Goal: Navigation & Orientation: Find specific page/section

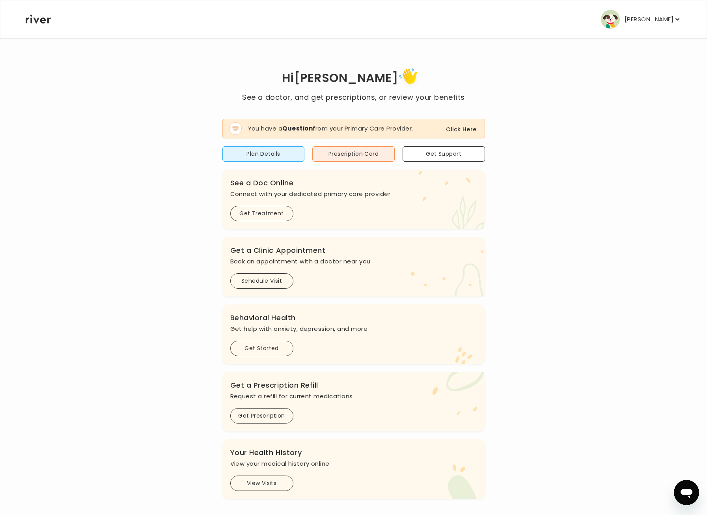
click at [462, 128] on button "Click Here" at bounding box center [461, 129] width 30 height 9
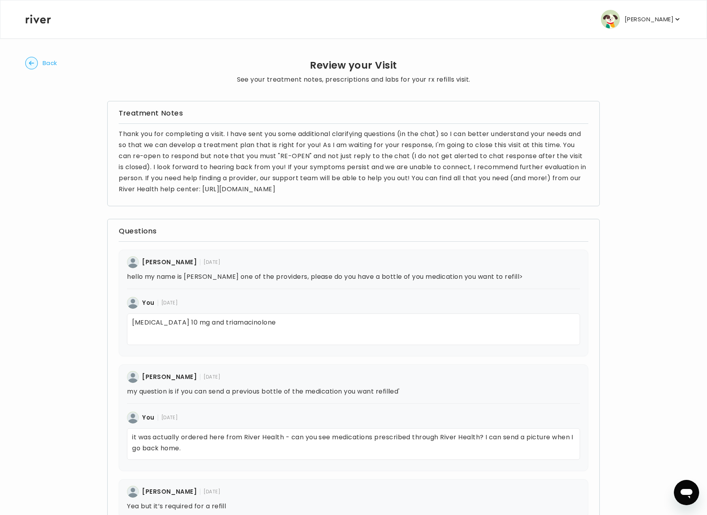
click at [649, 18] on p "[PERSON_NAME]" at bounding box center [649, 19] width 49 height 11
click at [620, 93] on button "Reimbursement" at bounding box center [622, 95] width 64 height 11
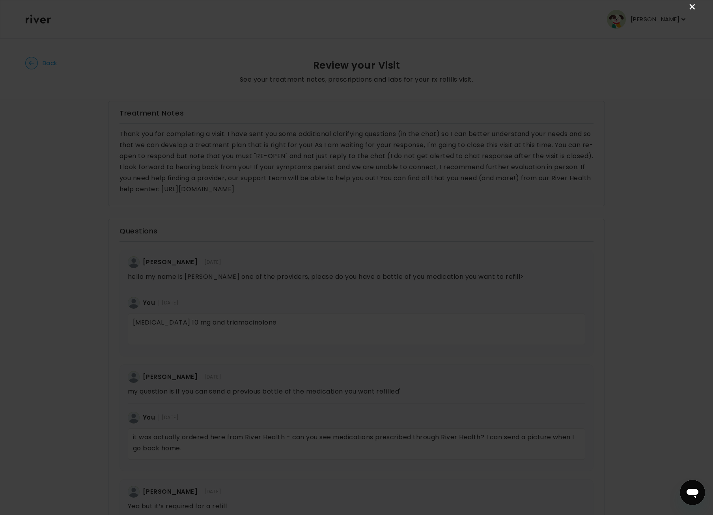
click at [691, 6] on link "×" at bounding box center [692, 6] width 9 height 9
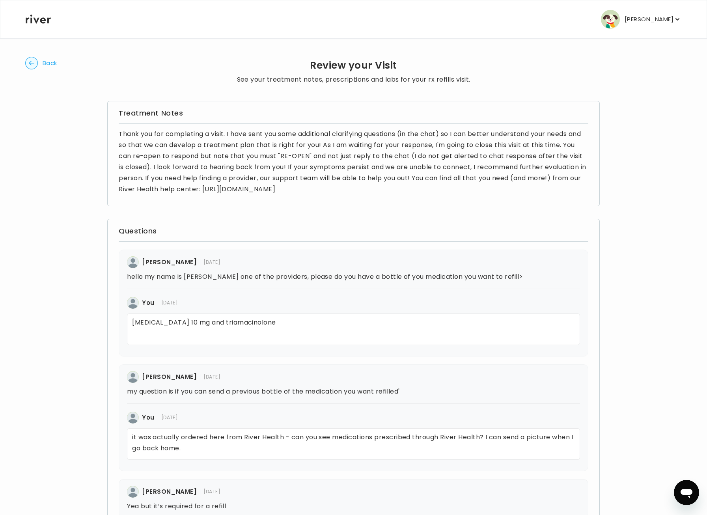
click at [34, 19] on icon at bounding box center [38, 19] width 25 height 9
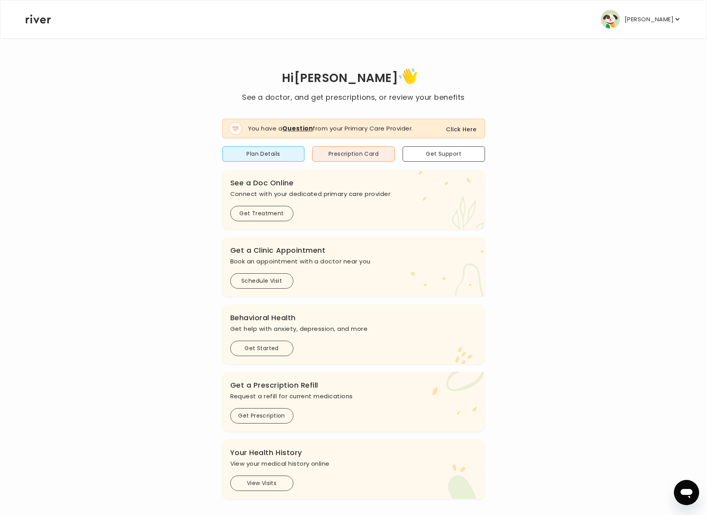
click at [456, 131] on button "Click Here" at bounding box center [461, 129] width 30 height 9
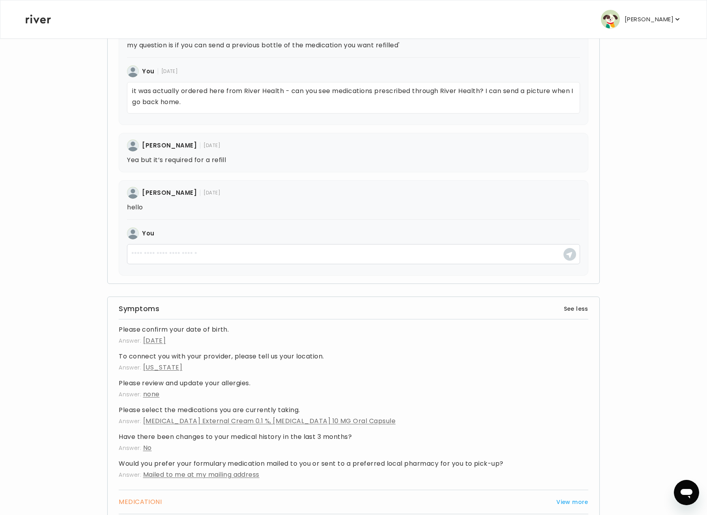
scroll to position [382, 0]
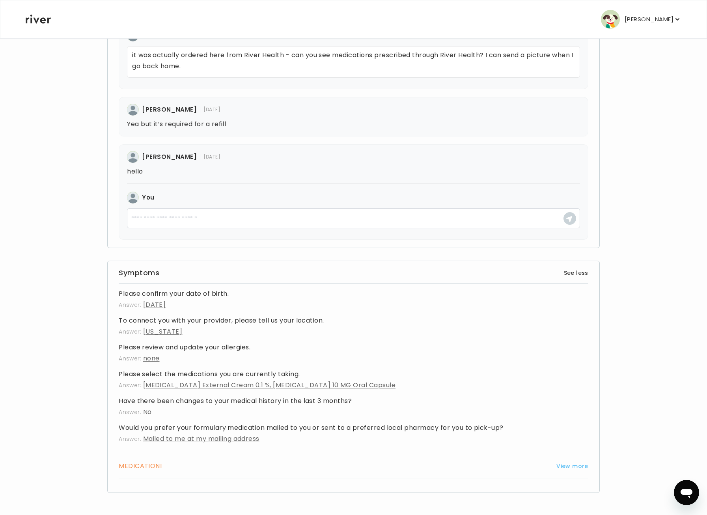
click at [575, 466] on button "View more" at bounding box center [573, 465] width 32 height 9
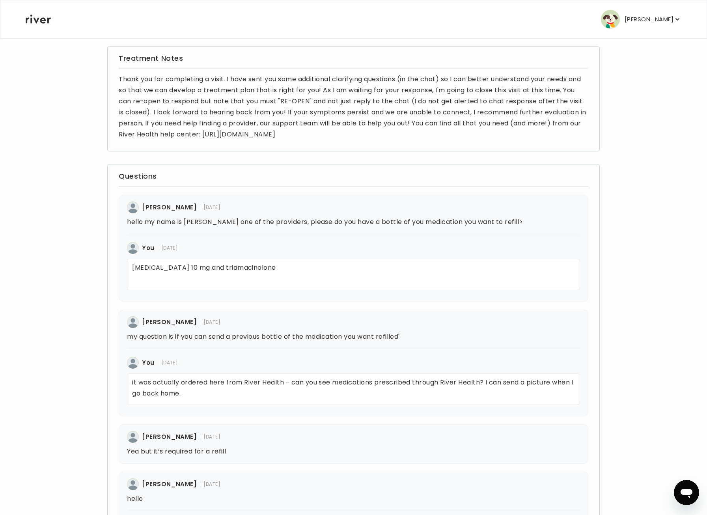
scroll to position [0, 0]
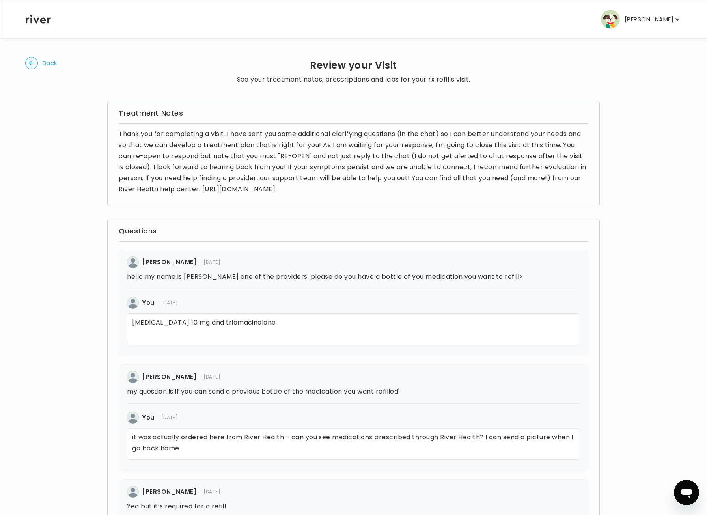
click at [637, 20] on p "[PERSON_NAME]" at bounding box center [649, 19] width 49 height 11
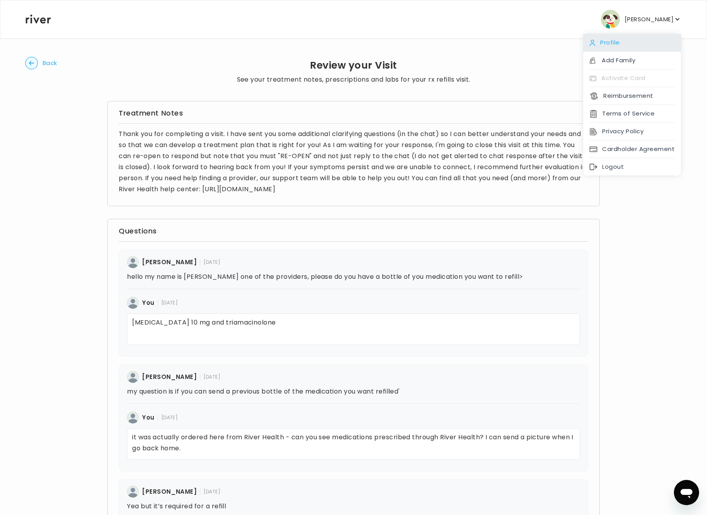
click at [611, 41] on div "Profile" at bounding box center [632, 43] width 98 height 18
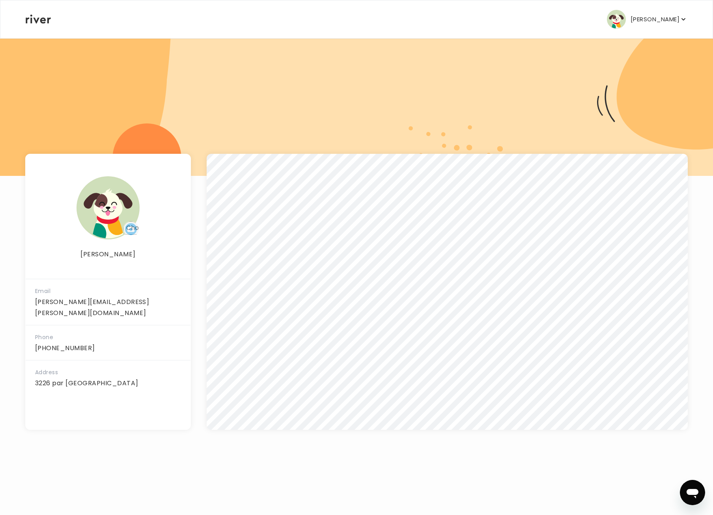
click at [502, 81] on div at bounding box center [356, 107] width 713 height 138
click at [39, 17] on icon at bounding box center [38, 19] width 25 height 9
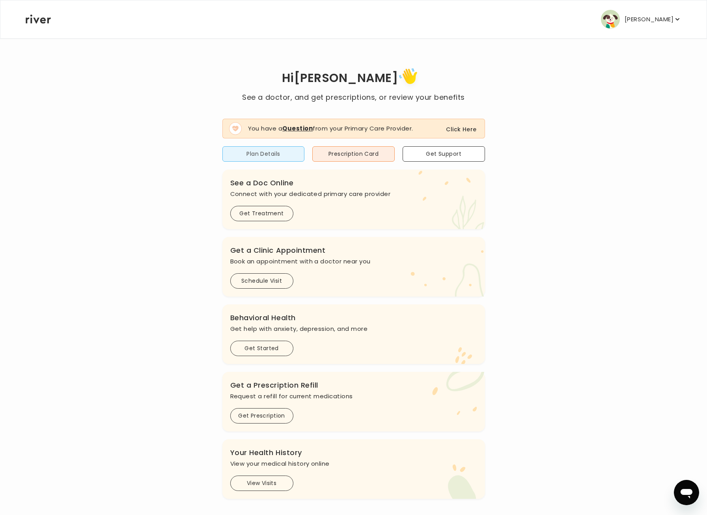
click at [263, 151] on button "Plan Details" at bounding box center [263, 153] width 82 height 15
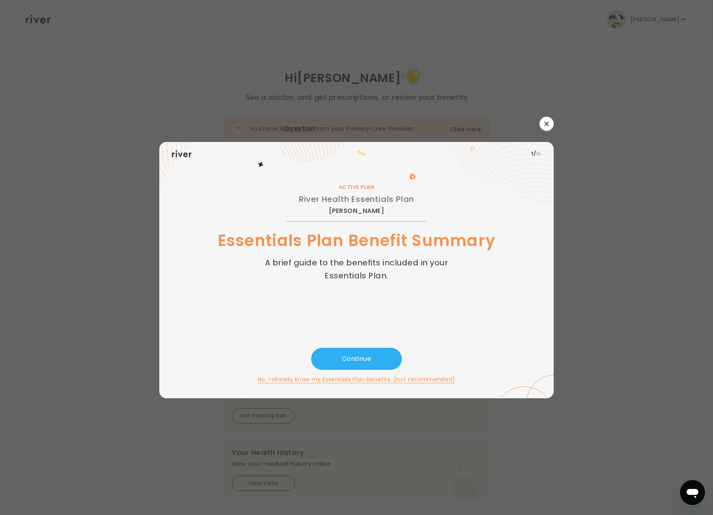
click at [552, 124] on button "button" at bounding box center [547, 124] width 14 height 14
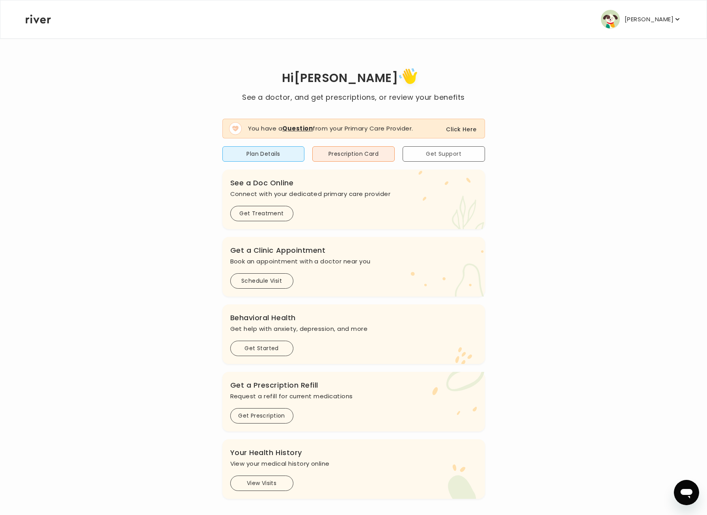
click at [453, 155] on button "Get Support" at bounding box center [444, 153] width 82 height 15
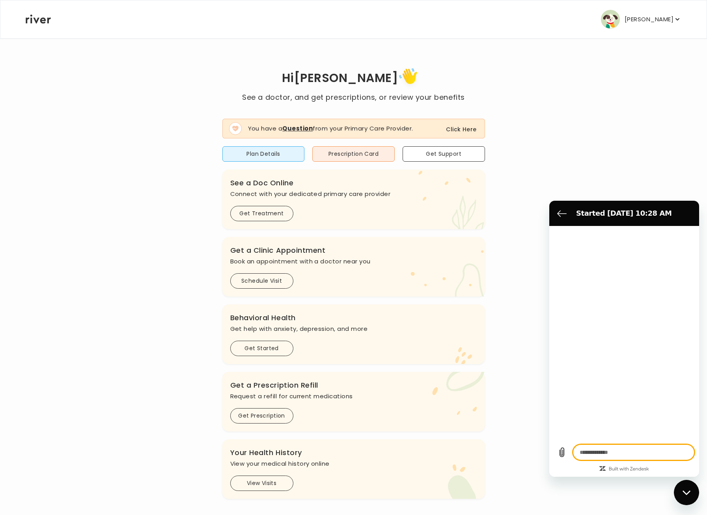
click at [39, 17] on icon at bounding box center [38, 19] width 25 height 9
type textarea "*"
